Goal: Task Accomplishment & Management: Use online tool/utility

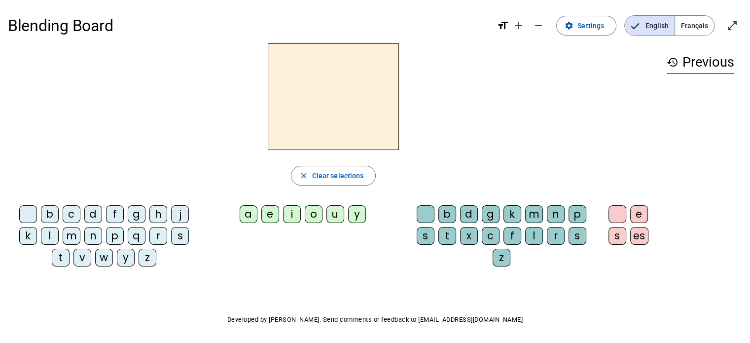
click at [240, 223] on div "a" at bounding box center [249, 214] width 18 height 18
click at [59, 223] on div "b" at bounding box center [50, 214] width 18 height 18
click at [469, 222] on div "d" at bounding box center [469, 214] width 18 height 18
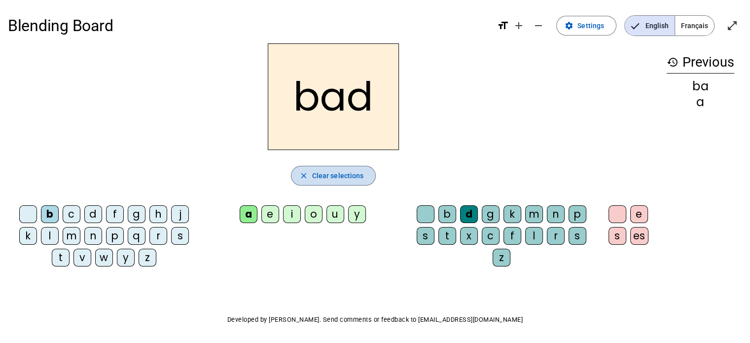
click at [299, 180] on mat-icon "close" at bounding box center [303, 175] width 9 height 9
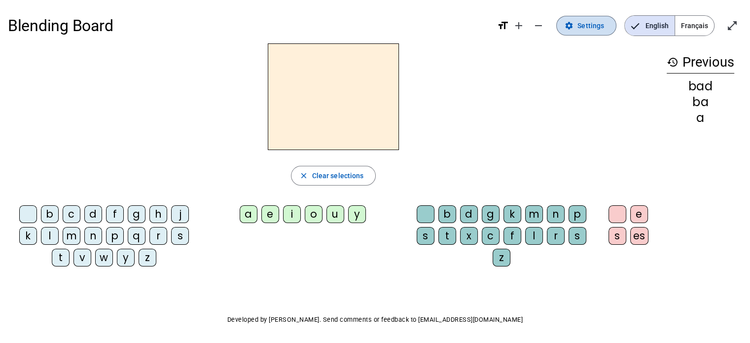
click at [586, 23] on span "Settings" at bounding box center [590, 26] width 27 height 12
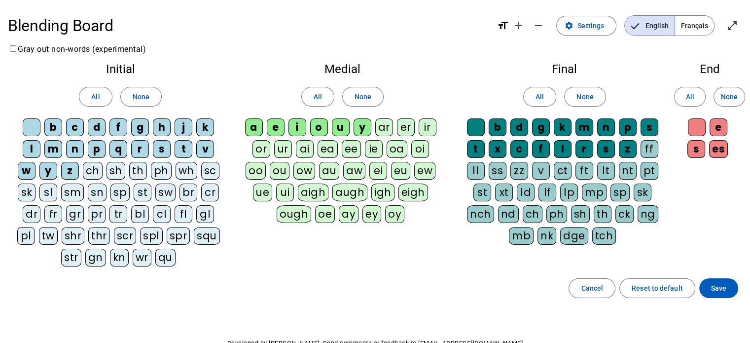
click at [571, 223] on div "sh" at bounding box center [580, 214] width 19 height 18
click at [570, 223] on div "sh" at bounding box center [579, 214] width 19 height 18
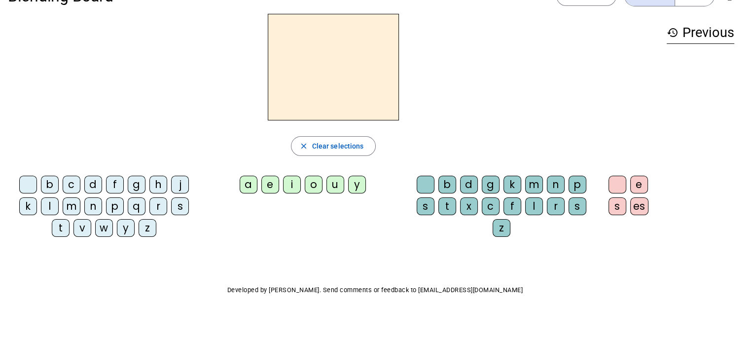
scroll to position [30, 0]
click at [55, 193] on div "b" at bounding box center [50, 184] width 18 height 18
click at [309, 193] on div "o" at bounding box center [314, 184] width 18 height 18
click at [478, 215] on div "x" at bounding box center [469, 206] width 18 height 18
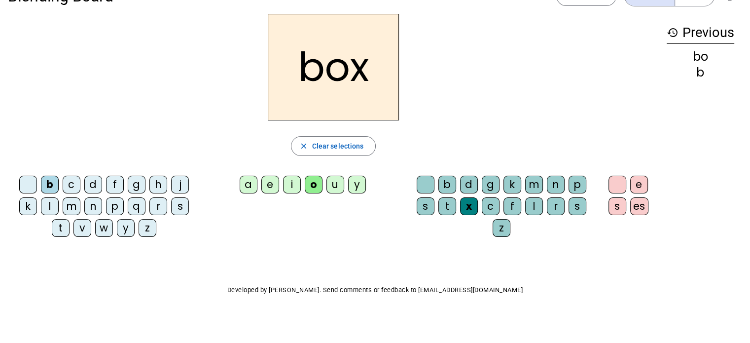
click at [630, 215] on div "es" at bounding box center [639, 206] width 18 height 18
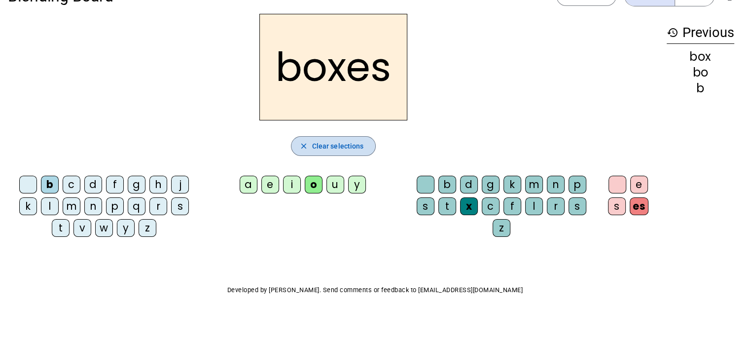
click at [299, 150] on mat-icon "close" at bounding box center [303, 145] width 9 height 9
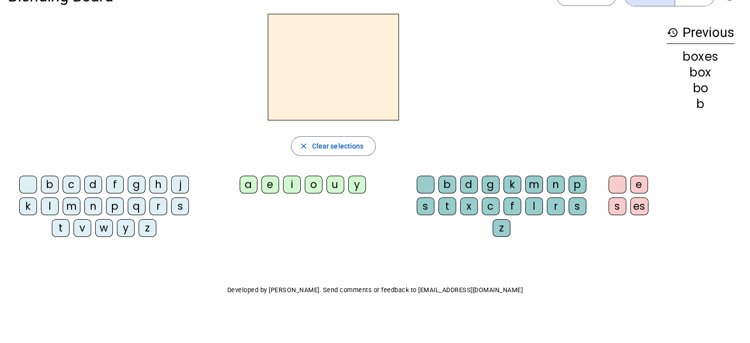
click at [56, 189] on div "b" at bounding box center [50, 184] width 18 height 18
click at [243, 193] on div "a" at bounding box center [249, 184] width 18 height 18
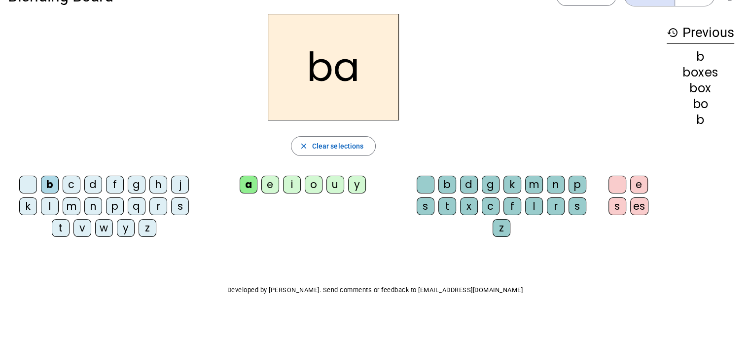
click at [456, 215] on div "t" at bounding box center [447, 206] width 18 height 18
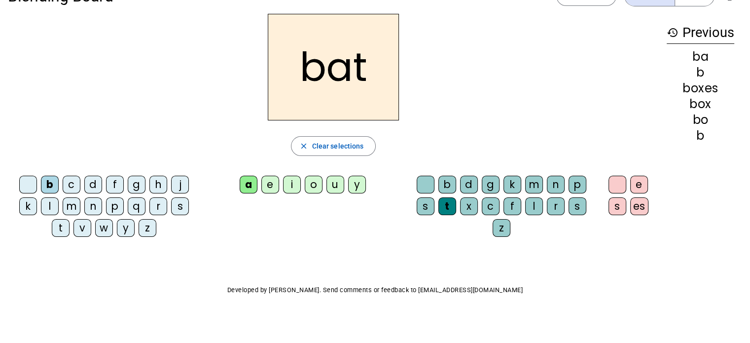
click at [547, 215] on div "r" at bounding box center [556, 206] width 18 height 18
click at [468, 191] on div "d" at bounding box center [469, 184] width 18 height 18
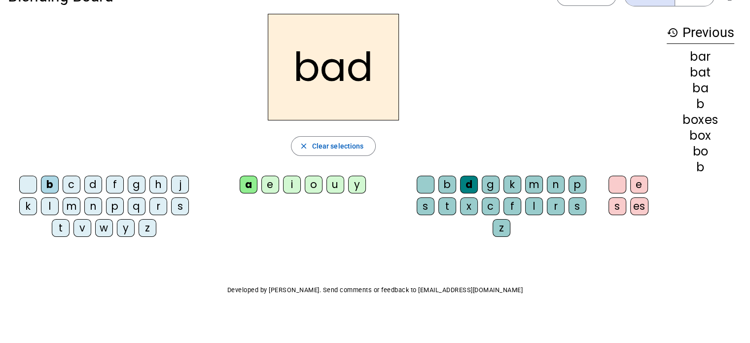
click at [59, 215] on div "l" at bounding box center [50, 206] width 18 height 18
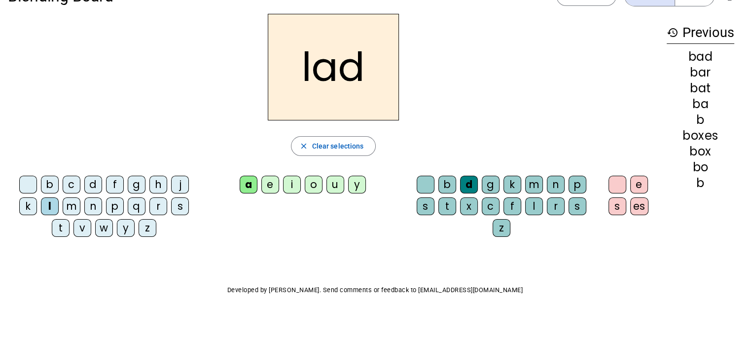
click at [287, 193] on div "i" at bounding box center [292, 184] width 18 height 18
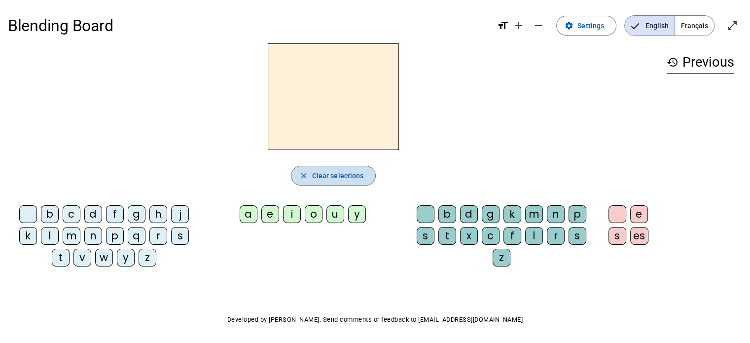
click at [299, 180] on mat-icon "close" at bounding box center [303, 175] width 9 height 9
click at [564, 26] on mat-icon "settings" at bounding box center [568, 25] width 9 height 9
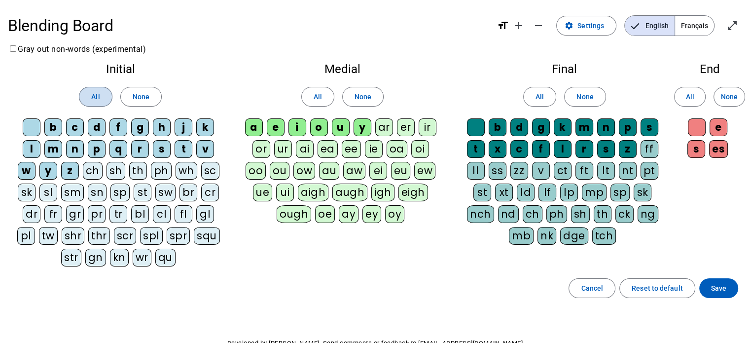
click at [94, 102] on span "All" at bounding box center [95, 97] width 8 height 12
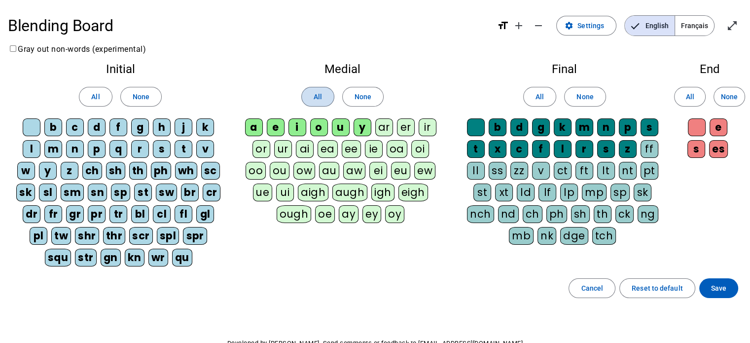
click at [318, 103] on span "All" at bounding box center [318, 97] width 8 height 12
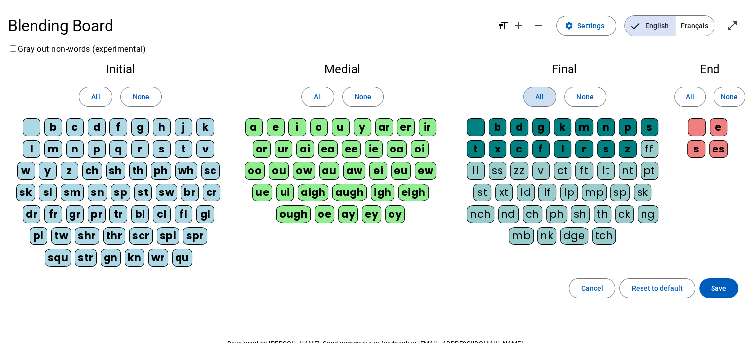
click at [536, 103] on span "All" at bounding box center [539, 97] width 8 height 12
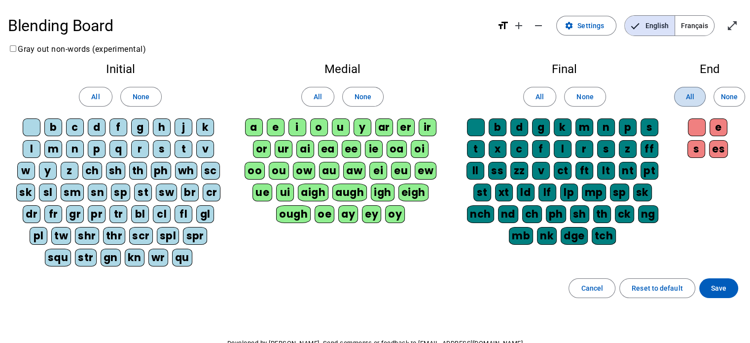
click at [688, 100] on span "All" at bounding box center [689, 97] width 8 height 12
click at [728, 103] on span "None" at bounding box center [729, 97] width 17 height 12
click at [685, 103] on span "All" at bounding box center [689, 97] width 8 height 12
click at [565, 28] on span at bounding box center [586, 26] width 59 height 24
click at [564, 26] on mat-icon "settings" at bounding box center [568, 25] width 9 height 9
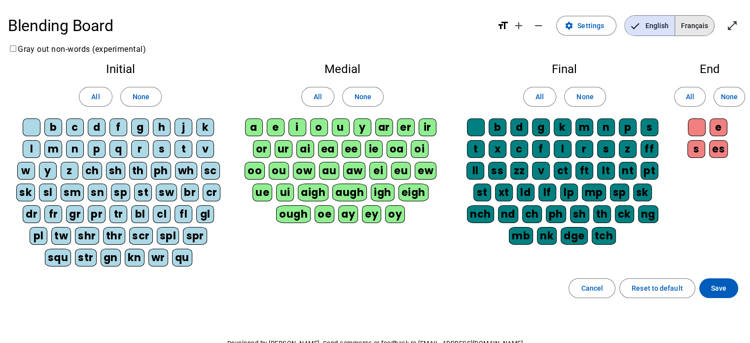
click at [694, 29] on span "Français" at bounding box center [694, 26] width 39 height 20
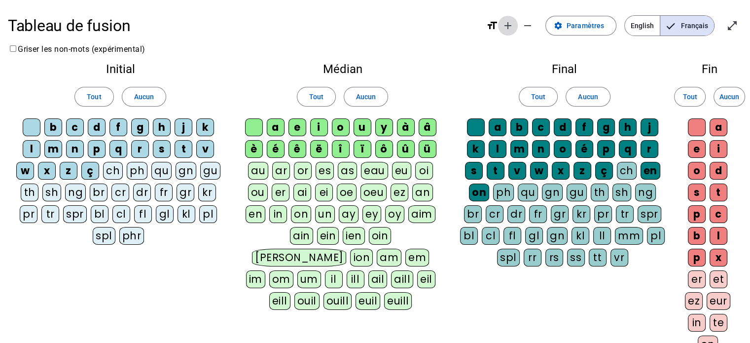
click at [502, 30] on mat-icon "add" at bounding box center [508, 26] width 12 height 12
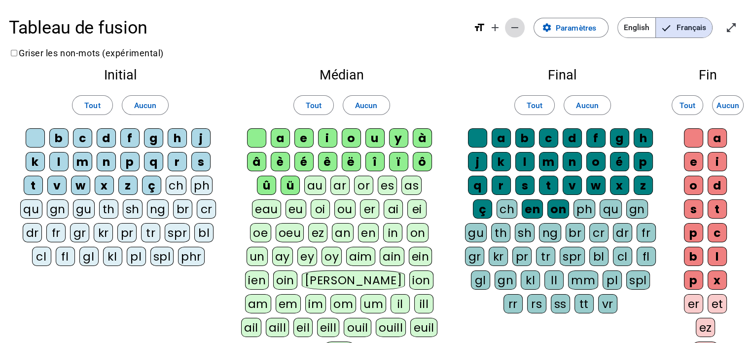
click at [516, 22] on mat-icon "remove" at bounding box center [515, 28] width 12 height 12
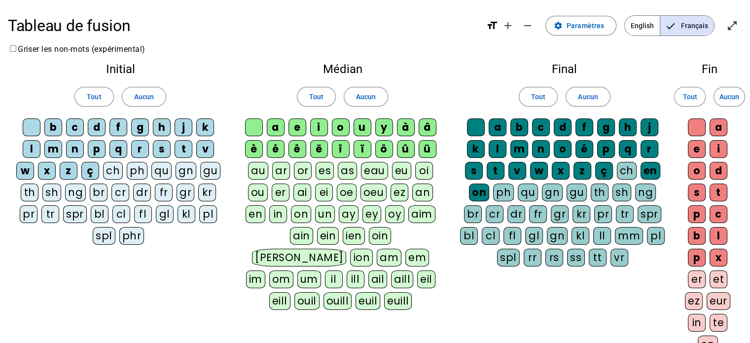
click at [497, 24] on mat-icon "format_size" at bounding box center [492, 26] width 12 height 12
click at [588, 26] on span "Paramètres" at bounding box center [584, 26] width 37 height 12
click at [695, 29] on span "Français" at bounding box center [687, 26] width 54 height 20
click at [735, 21] on mat-icon "open_in_full" at bounding box center [732, 26] width 12 height 12
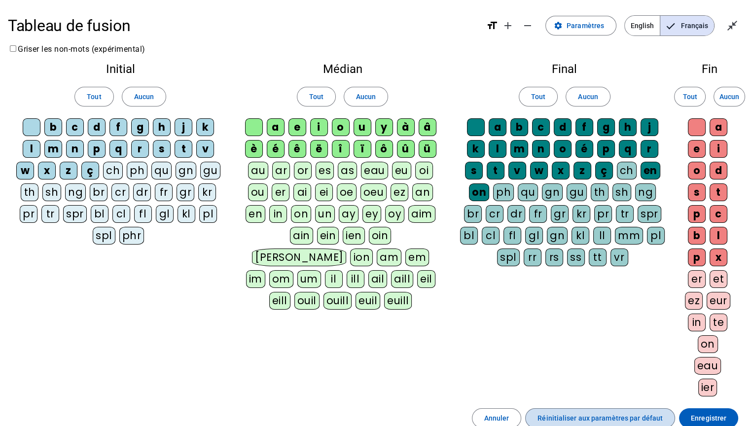
click at [612, 342] on span "Réinitialiser aux paramètres par défaut" at bounding box center [599, 418] width 125 height 12
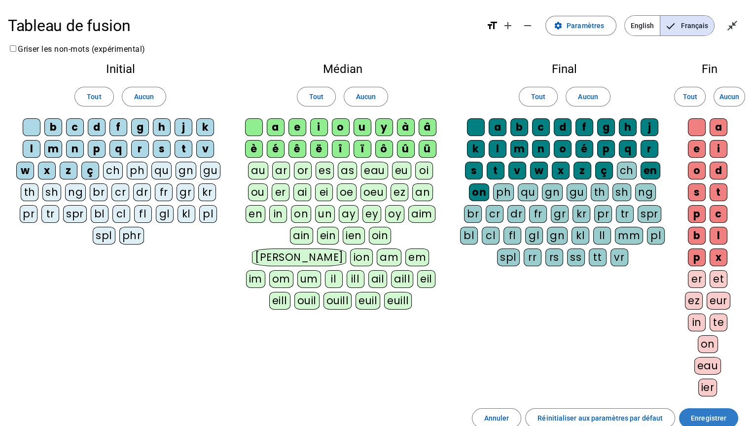
click at [716, 342] on span "Enregistrer" at bounding box center [708, 418] width 35 height 12
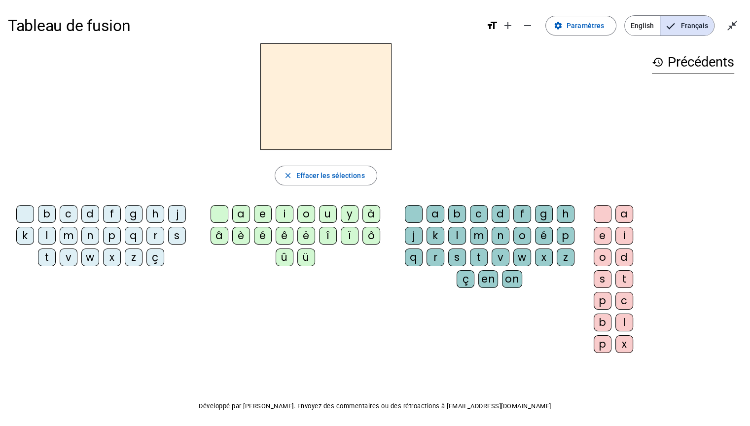
click at [241, 216] on div "a" at bounding box center [241, 214] width 18 height 18
click at [477, 233] on div "m" at bounding box center [479, 236] width 18 height 18
click at [625, 234] on div "i" at bounding box center [624, 236] width 18 height 18
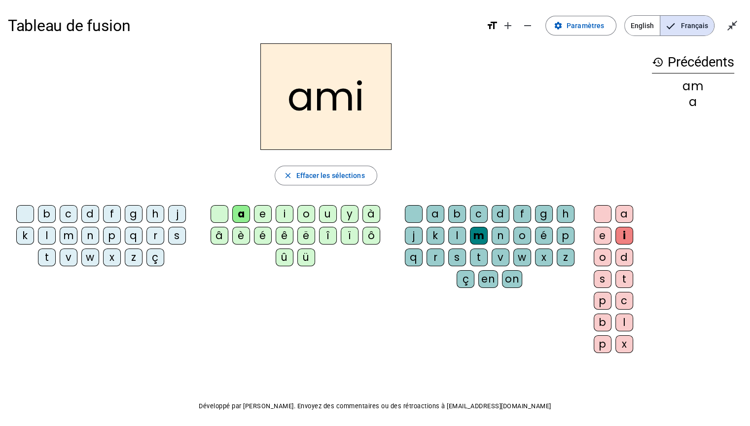
click at [72, 212] on div "c" at bounding box center [69, 214] width 18 height 18
click at [90, 210] on div "d" at bounding box center [90, 214] width 18 height 18
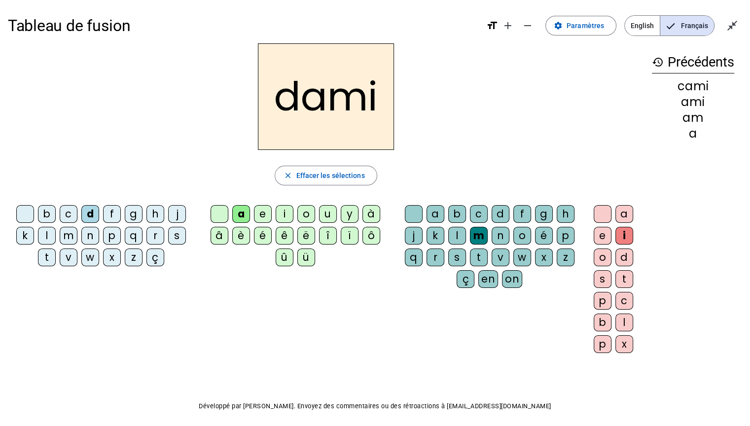
click at [283, 213] on div "i" at bounding box center [285, 214] width 18 height 18
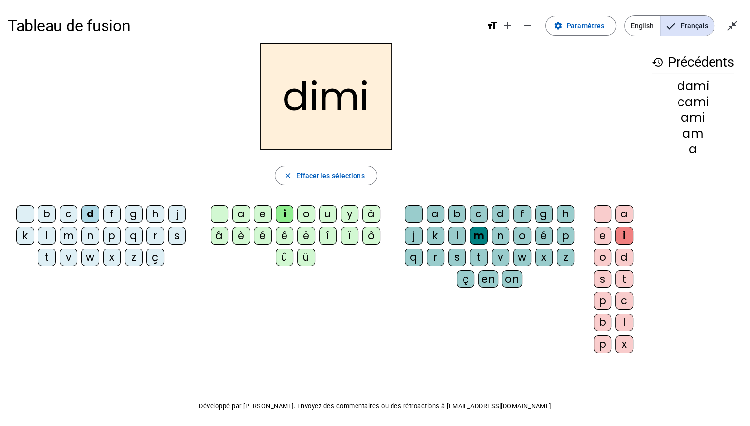
click at [597, 236] on div "e" at bounding box center [603, 236] width 18 height 18
click at [497, 234] on div "n" at bounding box center [500, 236] width 18 height 18
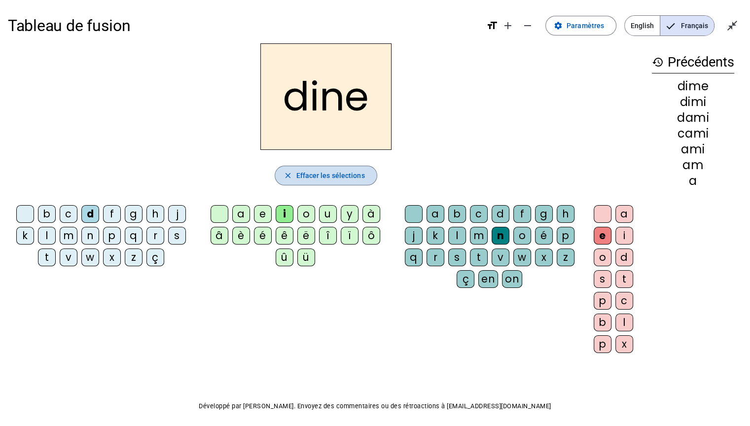
click at [286, 171] on mat-icon "close" at bounding box center [287, 175] width 9 height 9
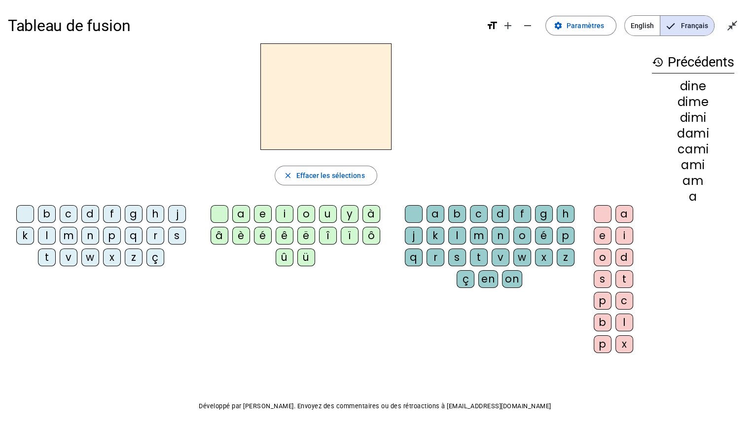
click at [64, 233] on div "m" at bounding box center [69, 236] width 18 height 18
click at [240, 213] on div "a" at bounding box center [241, 214] width 18 height 18
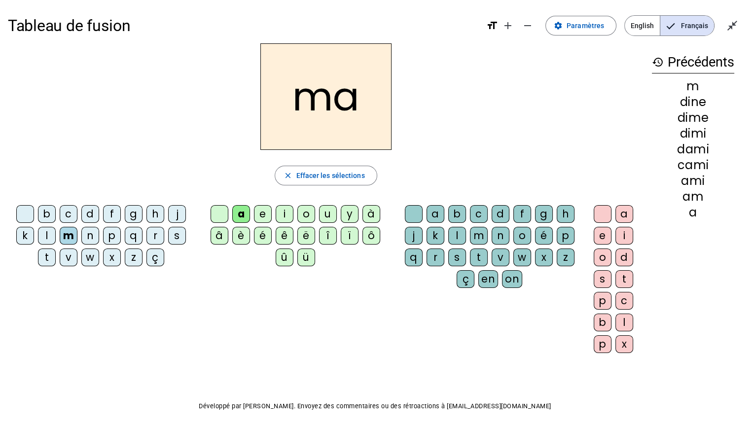
click at [457, 233] on div "l" at bounding box center [457, 236] width 18 height 18
click at [261, 235] on div "é" at bounding box center [263, 236] width 18 height 18
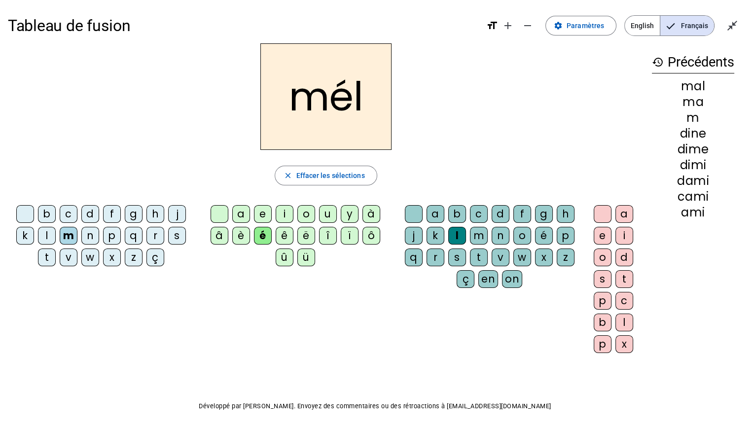
click at [476, 231] on div "m" at bounding box center [479, 236] width 18 height 18
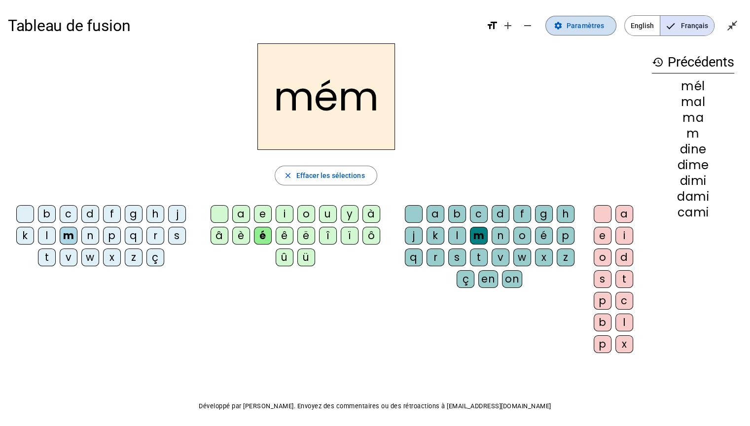
click at [588, 20] on span "Paramètres" at bounding box center [584, 26] width 37 height 12
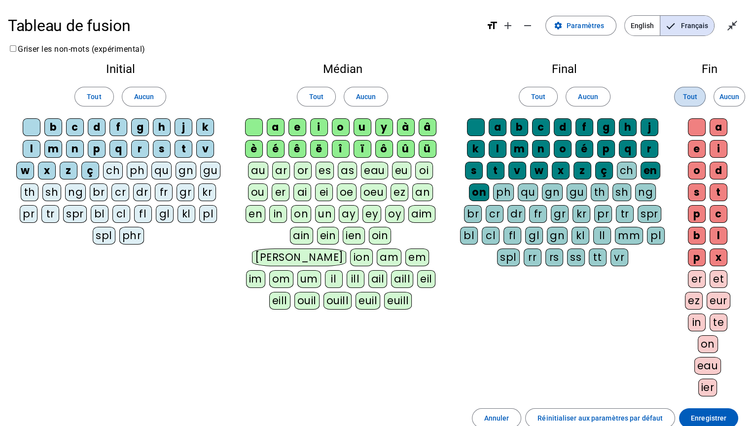
click at [688, 95] on span "Tout" at bounding box center [689, 97] width 14 height 12
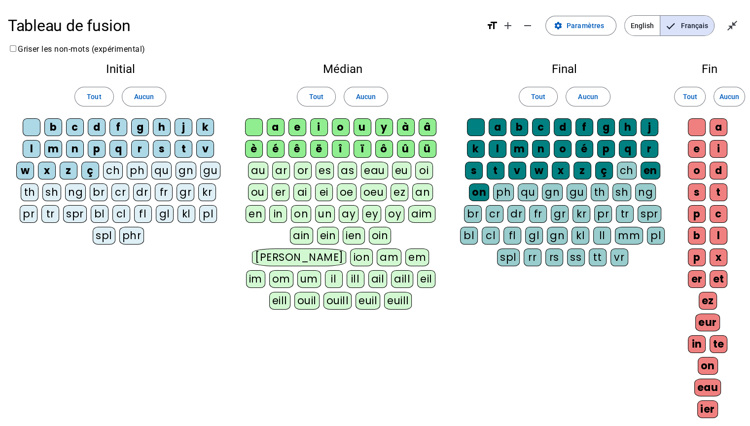
click at [57, 25] on h1 "Tableau de fusion" at bounding box center [243, 26] width 470 height 32
click at [728, 25] on mat-icon "close_fullscreen" at bounding box center [732, 26] width 12 height 12
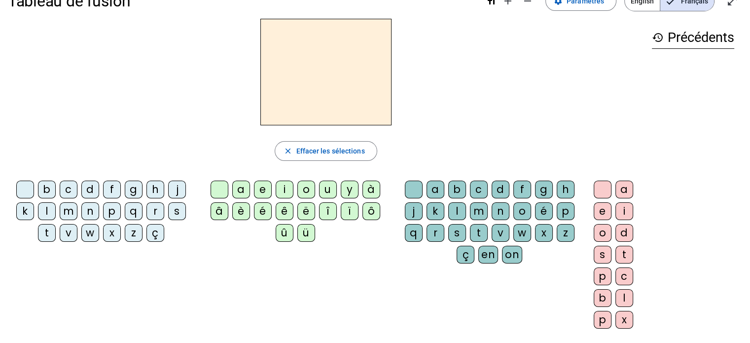
scroll to position [24, 0]
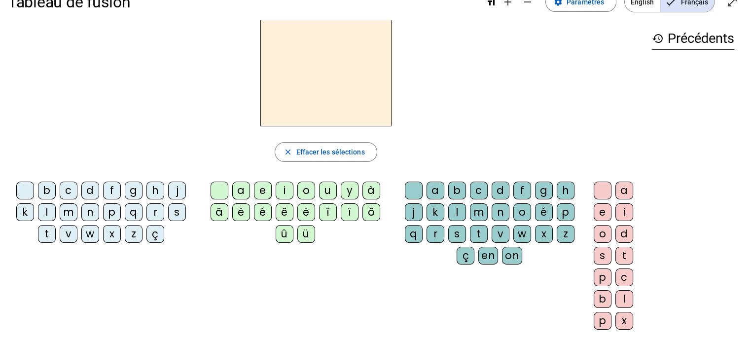
click at [629, 256] on div "t" at bounding box center [624, 255] width 18 height 18
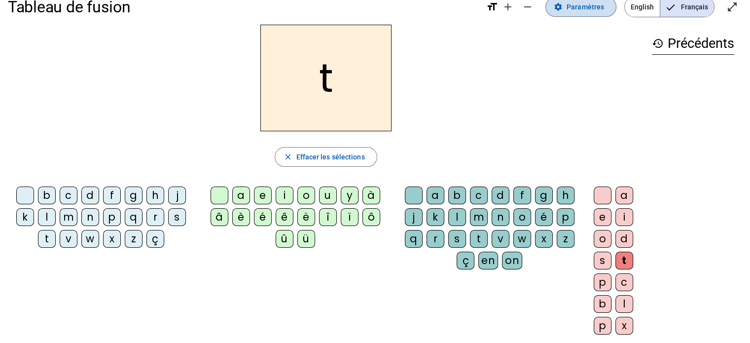
click at [562, 3] on mat-icon "settings" at bounding box center [558, 6] width 9 height 9
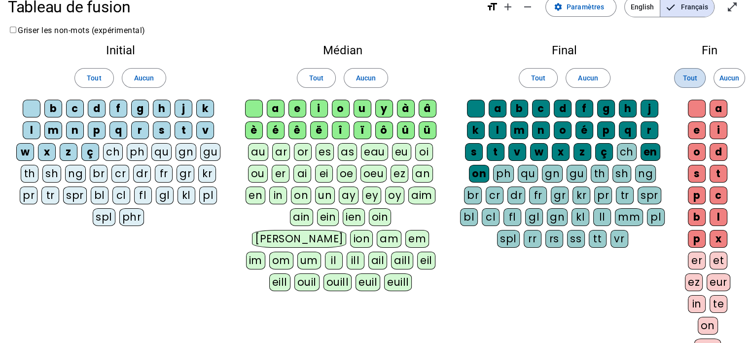
click at [698, 73] on span at bounding box center [689, 78] width 31 height 24
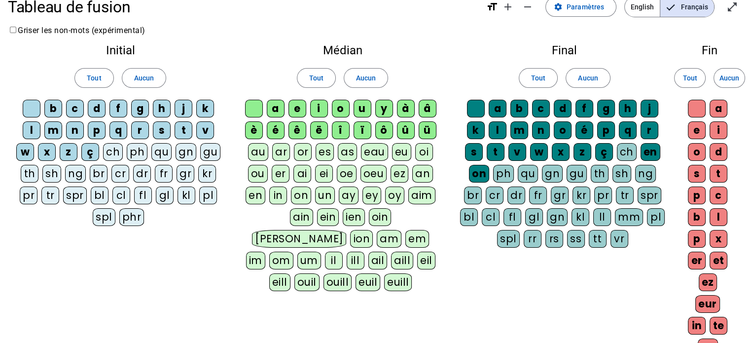
click at [109, 7] on h1 "Tableau de fusion" at bounding box center [243, 7] width 470 height 32
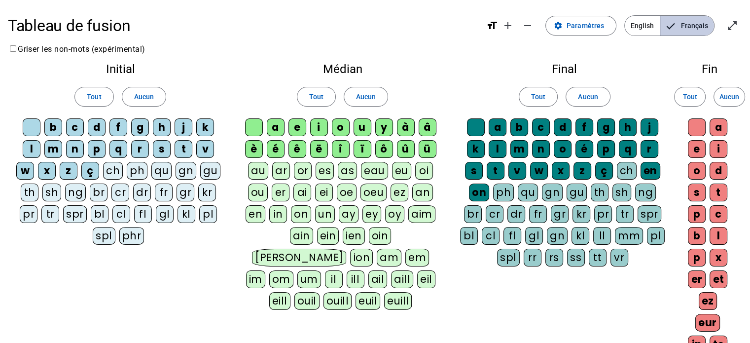
click at [698, 22] on span "Français" at bounding box center [687, 26] width 54 height 20
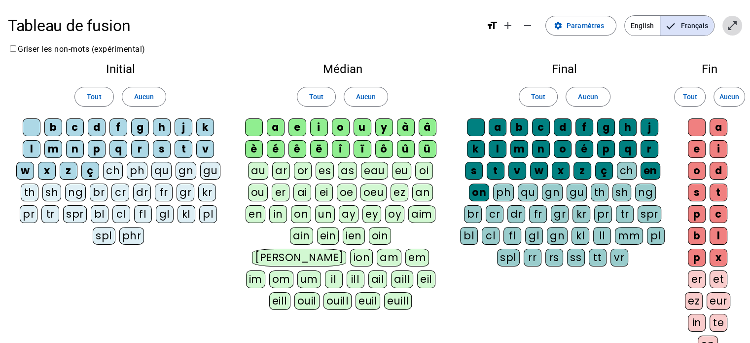
click at [731, 21] on mat-icon "open_in_full" at bounding box center [732, 26] width 12 height 12
click at [513, 24] on mat-icon "add" at bounding box center [508, 26] width 12 height 12
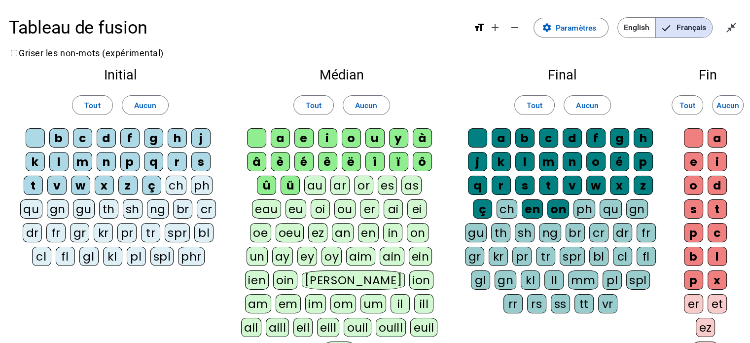
click at [478, 26] on mat-icon "format_size" at bounding box center [479, 28] width 12 height 12
drag, startPoint x: 478, startPoint y: 26, endPoint x: 367, endPoint y: 64, distance: 117.2
click at [367, 64] on div "Médian Tout Aucun a e i o u y à â è é ê ë [PERSON_NAME] ô û ü au ar or es as ea…" at bounding box center [341, 217] width 219 height 314
click at [689, 104] on span "Tout" at bounding box center [687, 105] width 16 height 13
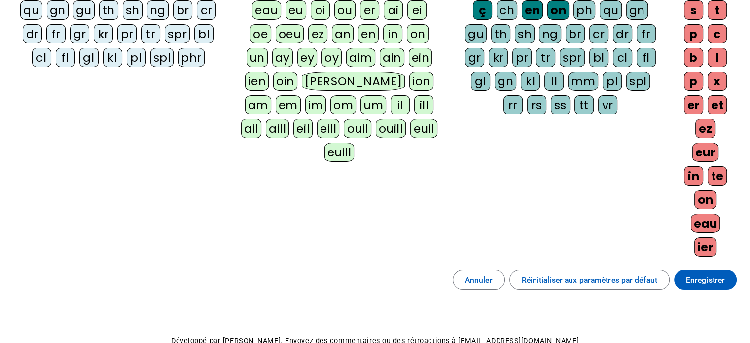
scroll to position [207, 0]
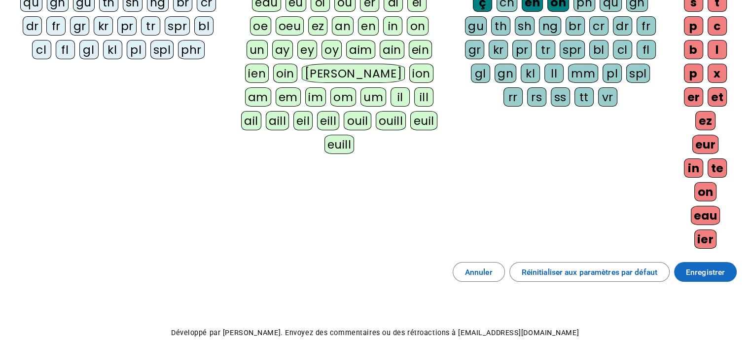
click at [710, 268] on span "Enregistrer" at bounding box center [705, 271] width 39 height 13
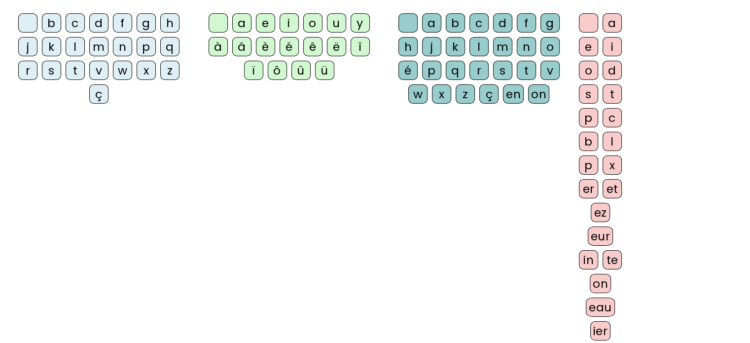
scroll to position [202, 0]
click at [290, 41] on div "é" at bounding box center [289, 47] width 19 height 19
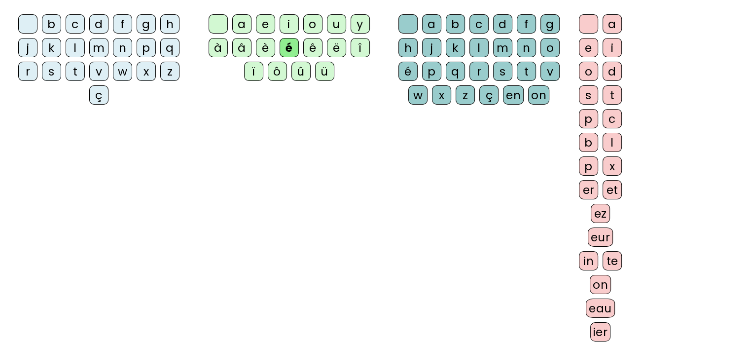
click at [525, 67] on div "t" at bounding box center [526, 71] width 19 height 19
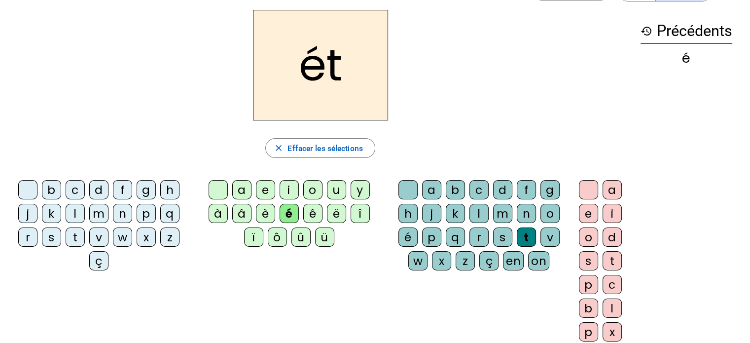
scroll to position [0, 0]
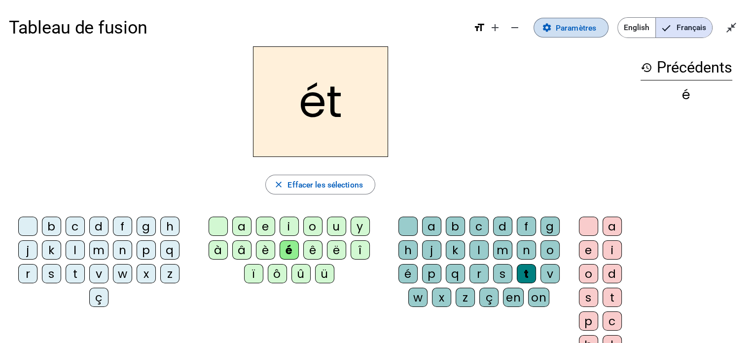
click at [595, 30] on span "Paramètres" at bounding box center [576, 27] width 40 height 13
